Goal: Contribute content: Add original content to the website for others to see

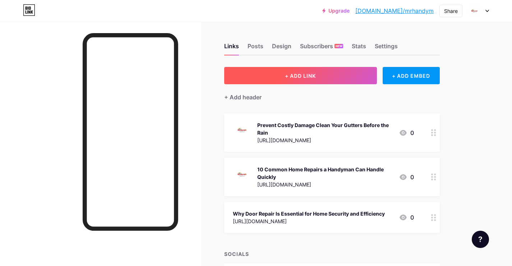
click at [329, 76] on button "+ ADD LINK" at bounding box center [300, 75] width 153 height 17
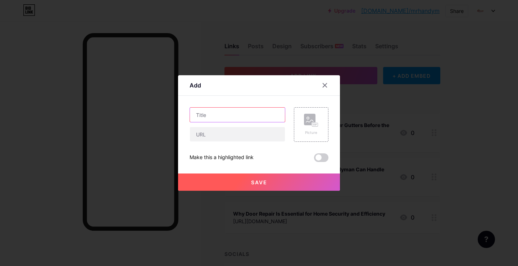
click at [215, 115] on input "text" at bounding box center [237, 114] width 95 height 14
paste input "How to Choose the Right Handyman for Home Repairs"
type input "How to Choose the Right Handyman for Home Repairs"
click at [215, 133] on input "text" at bounding box center [237, 134] width 95 height 14
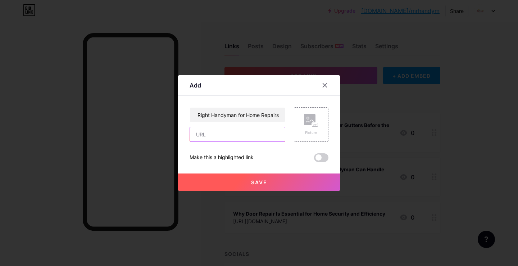
scroll to position [0, 0]
paste input "[URL][DOMAIN_NAME]"
type input "[URL][DOMAIN_NAME]"
click at [307, 122] on rect at bounding box center [310, 120] width 12 height 12
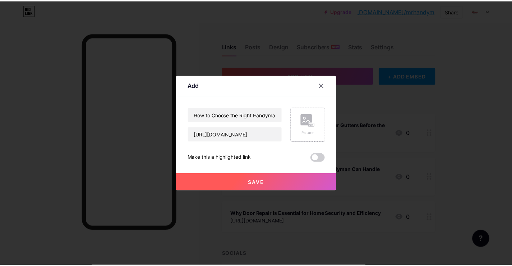
scroll to position [0, 0]
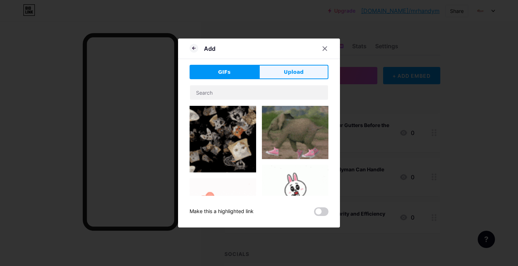
click at [280, 69] on button "Upload" at bounding box center [293, 72] width 69 height 14
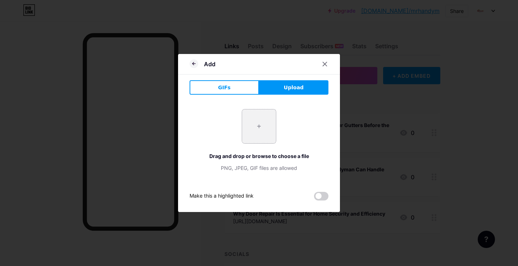
click at [265, 130] on input "file" at bounding box center [259, 126] width 34 height 34
type input "C:\fakepath\logo jpg .jpg"
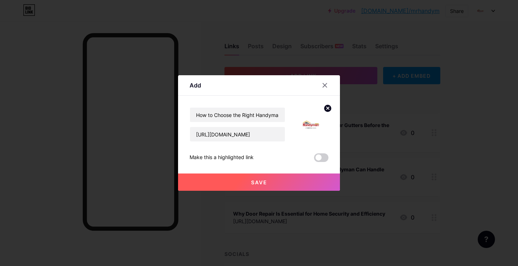
click at [255, 183] on span "Save" at bounding box center [259, 182] width 16 height 6
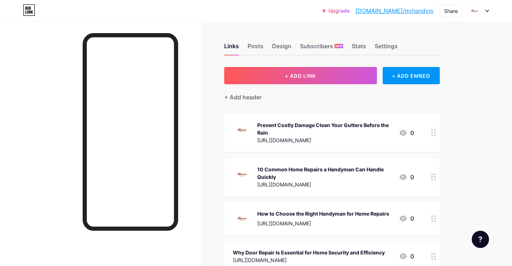
click at [406, 11] on link "[DOMAIN_NAME]/mrhandym" at bounding box center [394, 10] width 78 height 9
